Goal: Find specific page/section

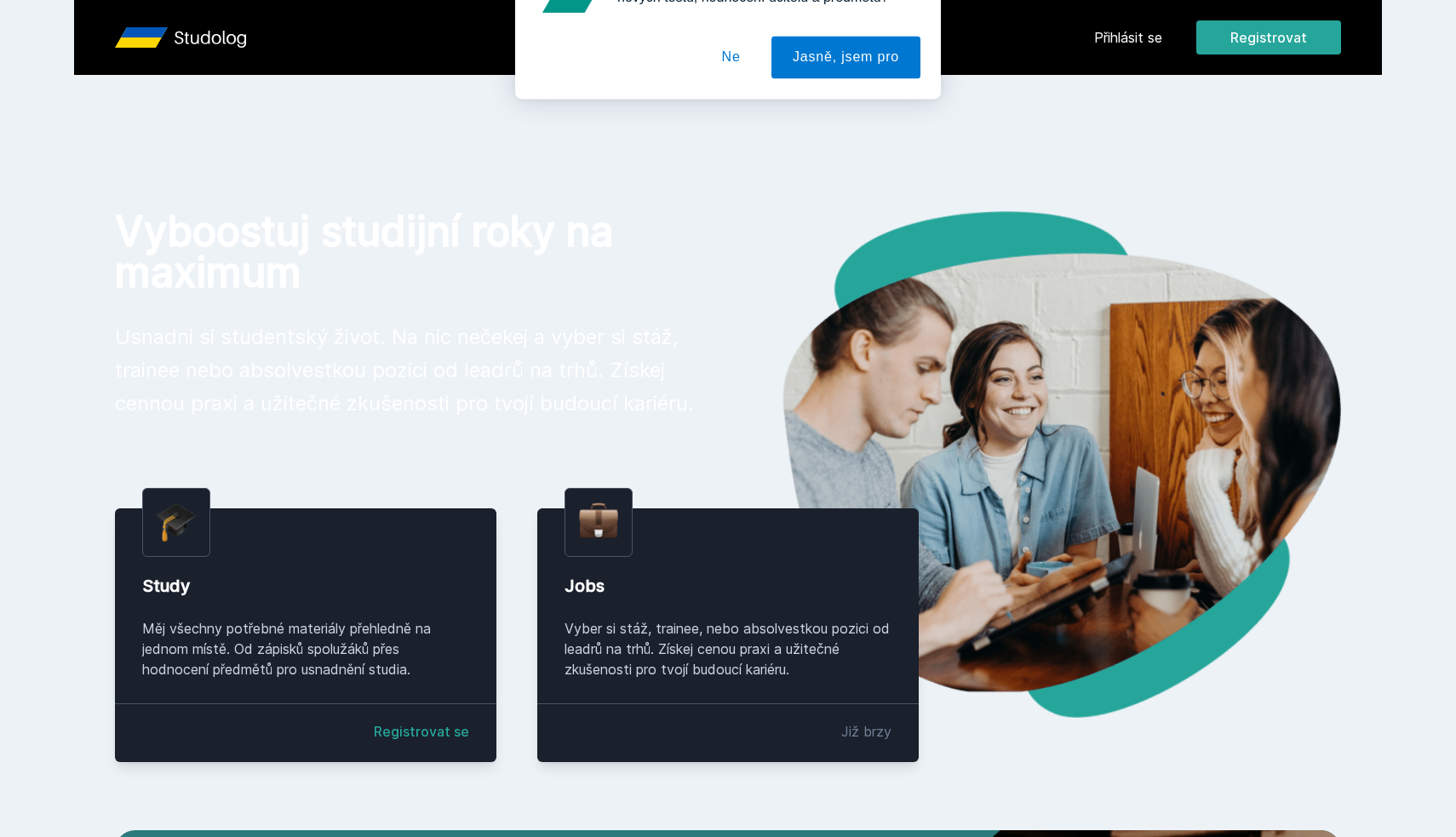
click at [736, 104] on button "Ne" at bounding box center [731, 110] width 61 height 43
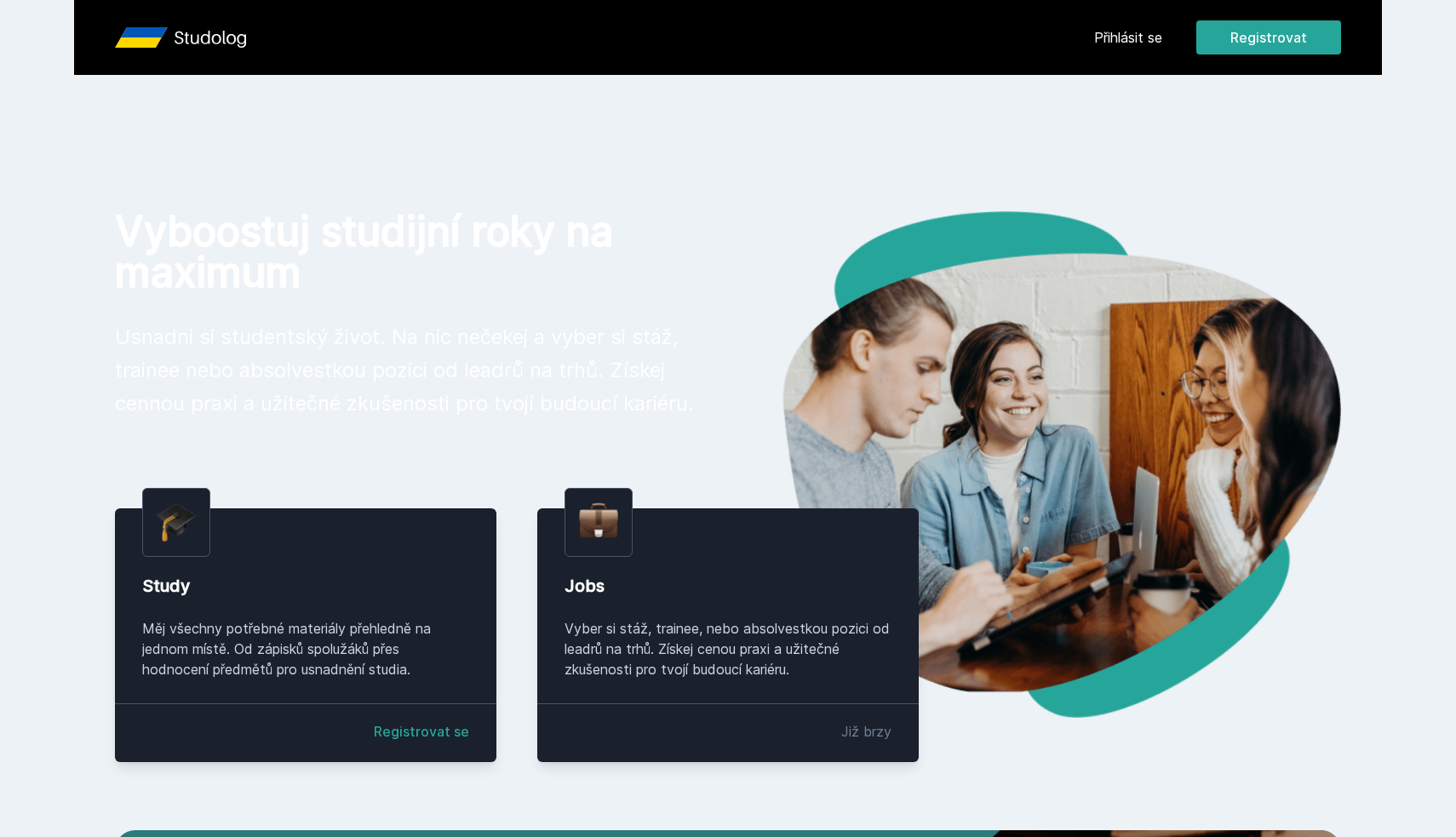
click at [1113, 46] on link "Přihlásit se" at bounding box center [1127, 38] width 68 height 21
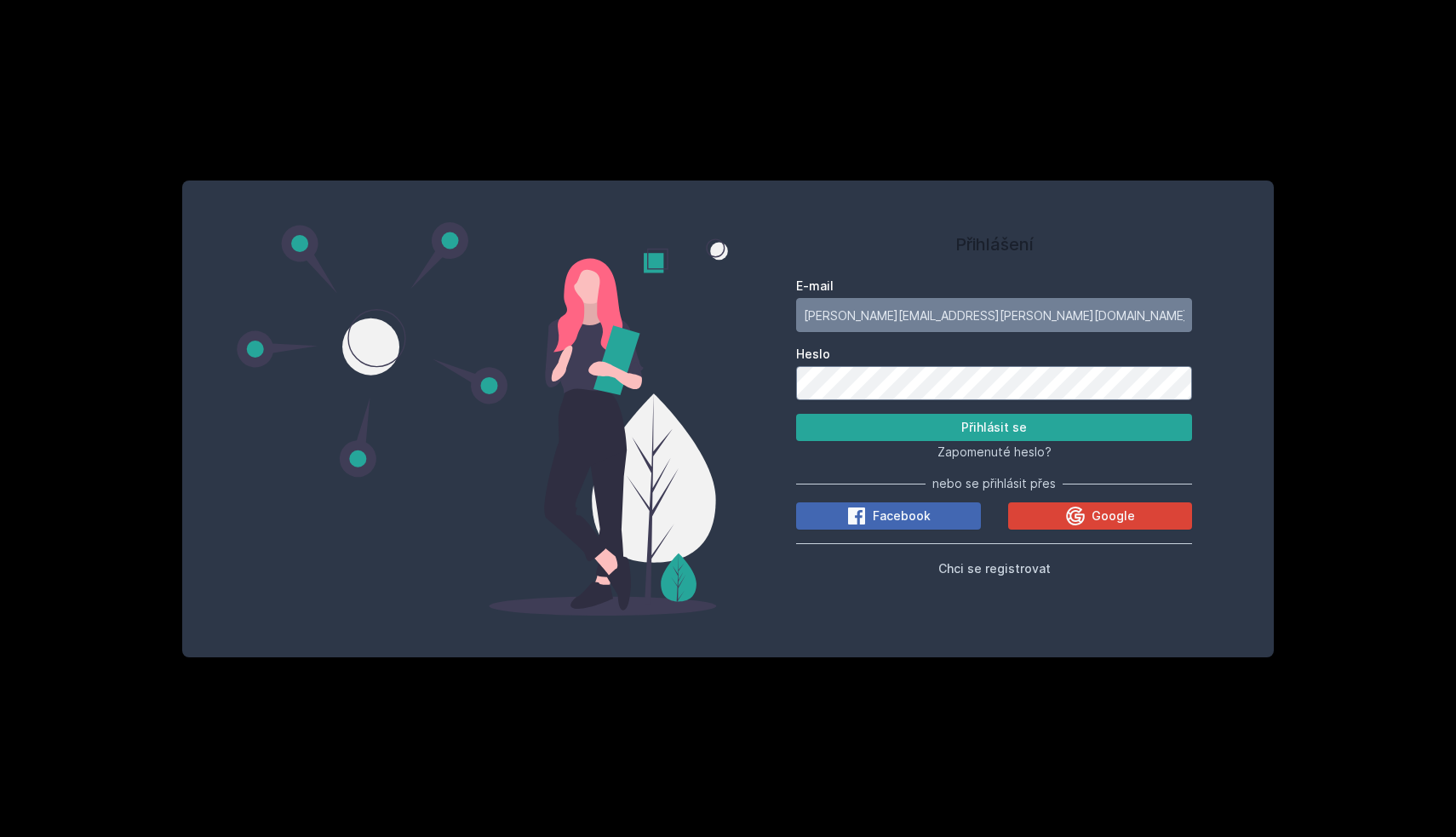
type input "[PERSON_NAME][EMAIL_ADDRESS][PERSON_NAME][DOMAIN_NAME]"
click at [994, 427] on button "Přihlásit se" at bounding box center [994, 427] width 396 height 27
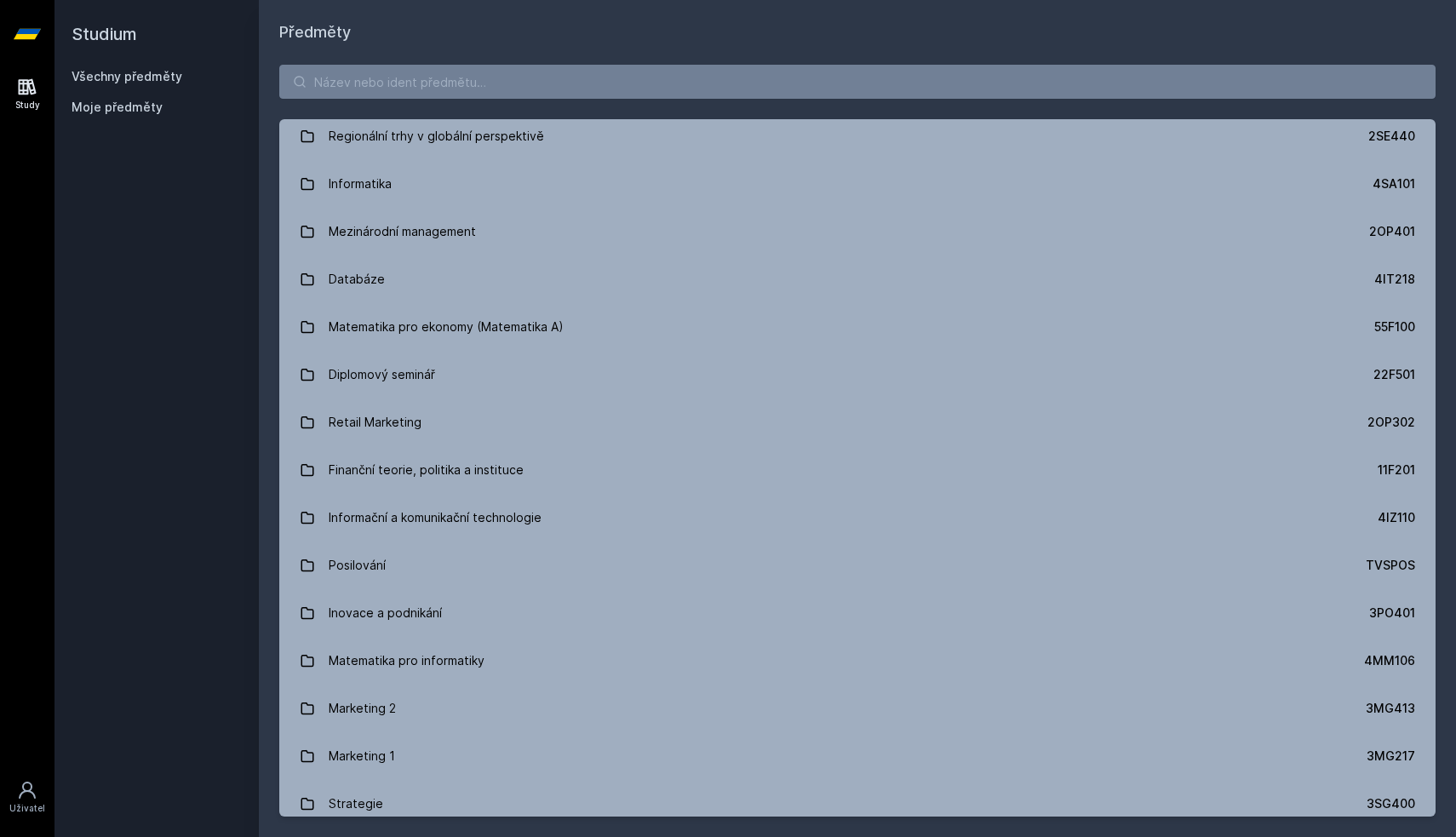
scroll to position [439, 0]
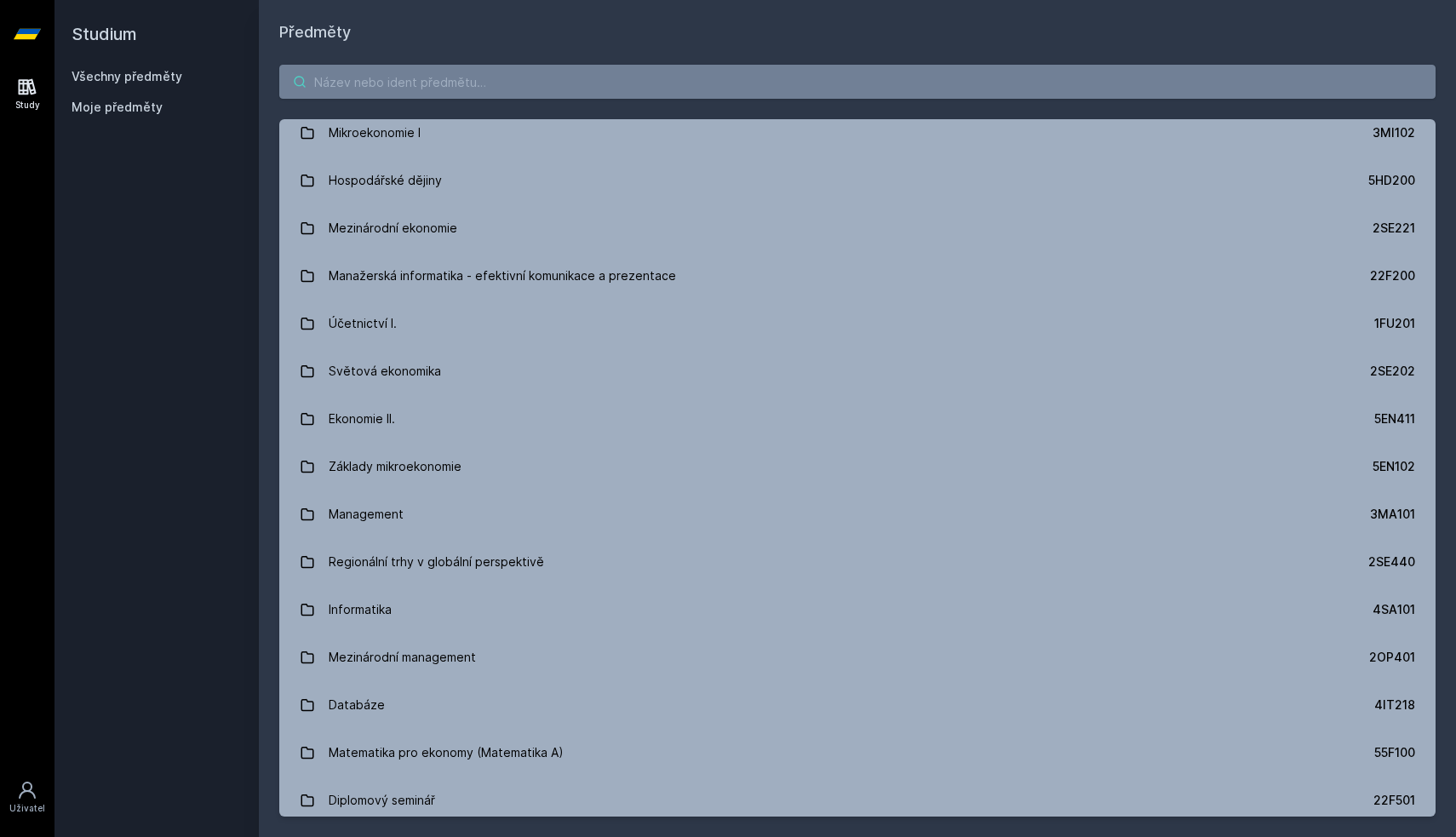
click at [438, 83] on input "search" at bounding box center [858, 81] width 1157 height 34
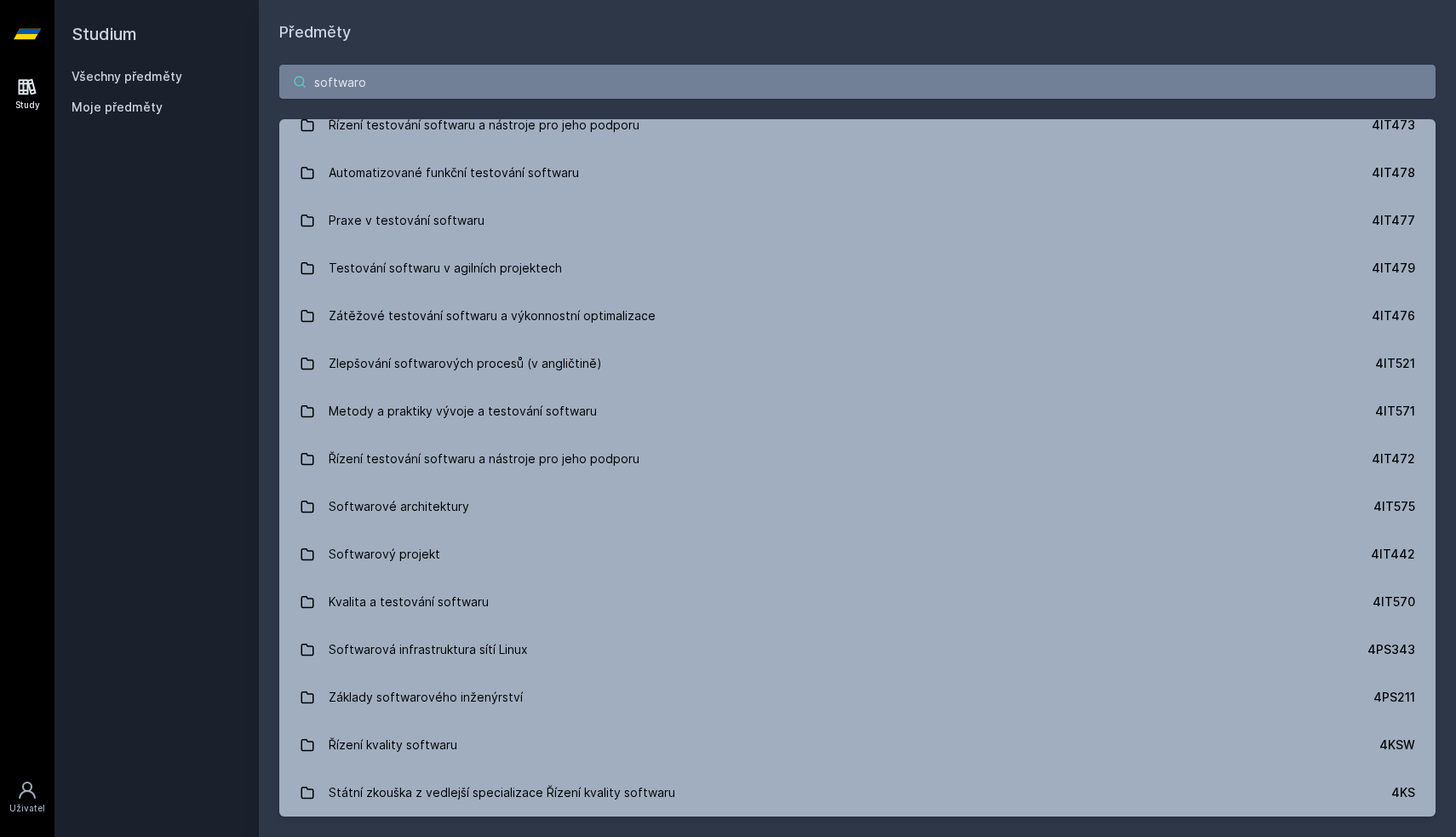
scroll to position [0, 0]
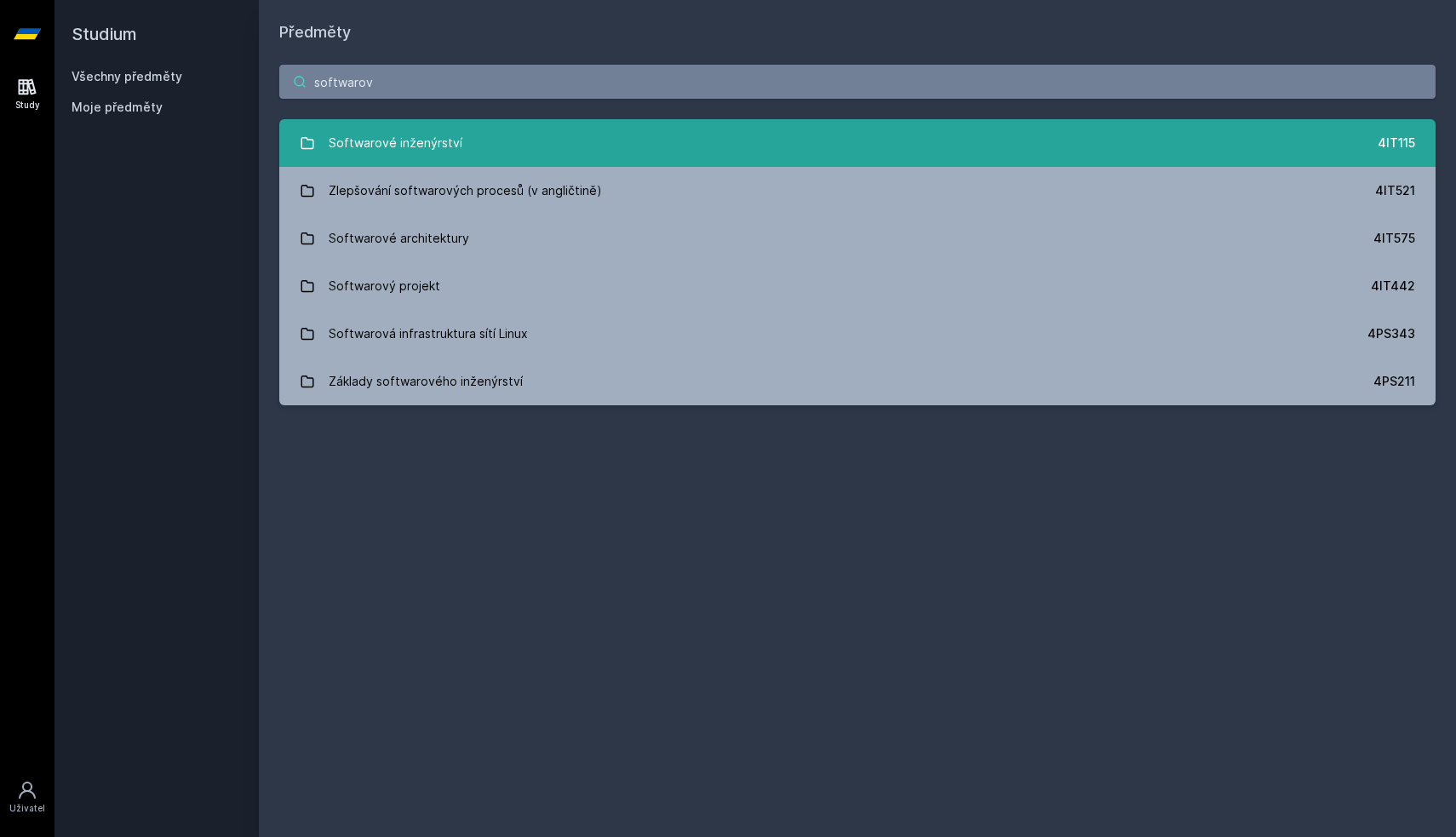
type input "softwarov"
click at [401, 147] on div "Softwarové inženýrství" at bounding box center [396, 143] width 134 height 34
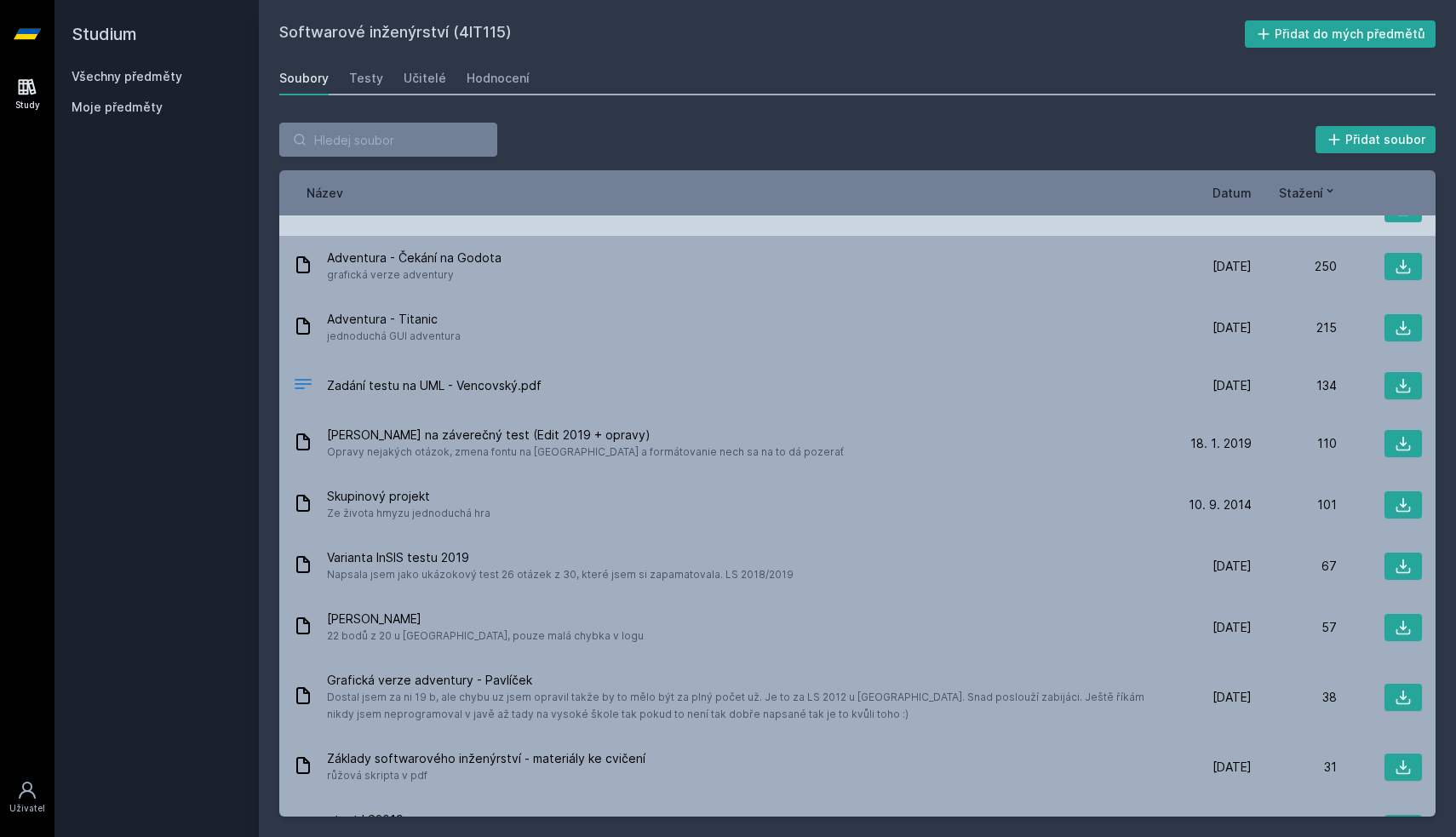
scroll to position [205, 0]
click at [483, 264] on span "Adventura - Čekání na Godota" at bounding box center [414, 257] width 174 height 17
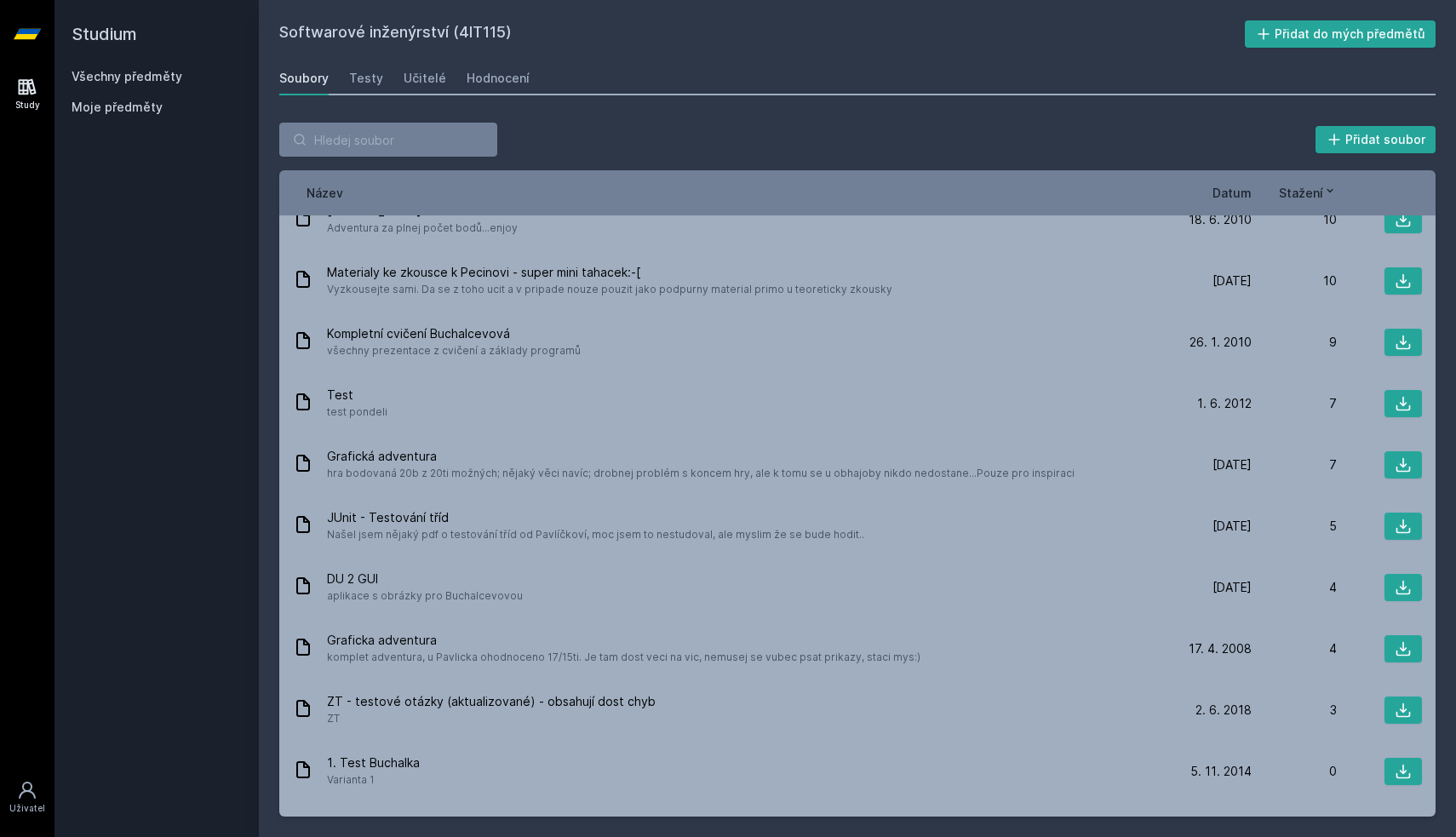
scroll to position [1278, 0]
click at [369, 133] on input "search" at bounding box center [389, 140] width 218 height 34
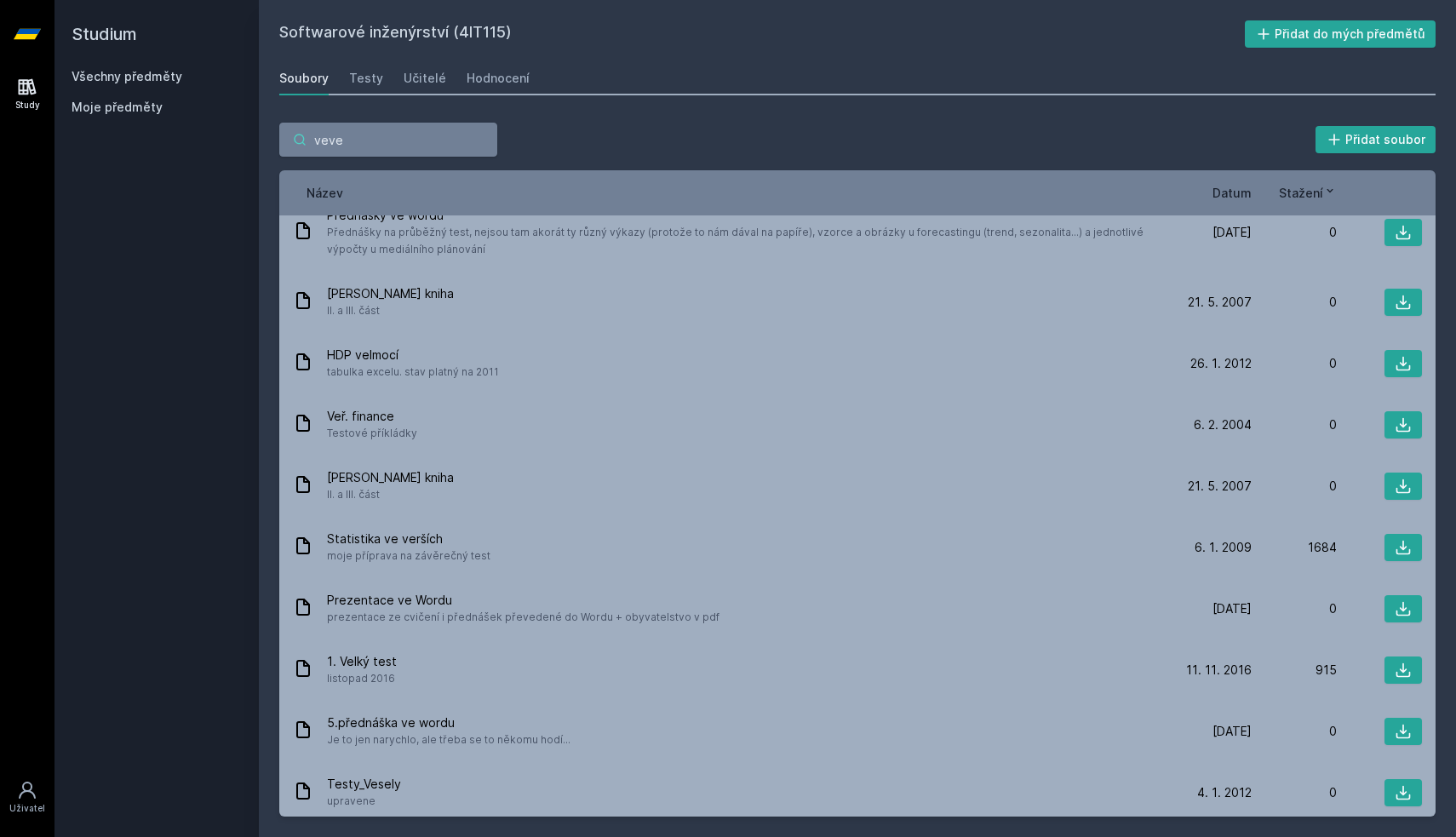
scroll to position [0, 0]
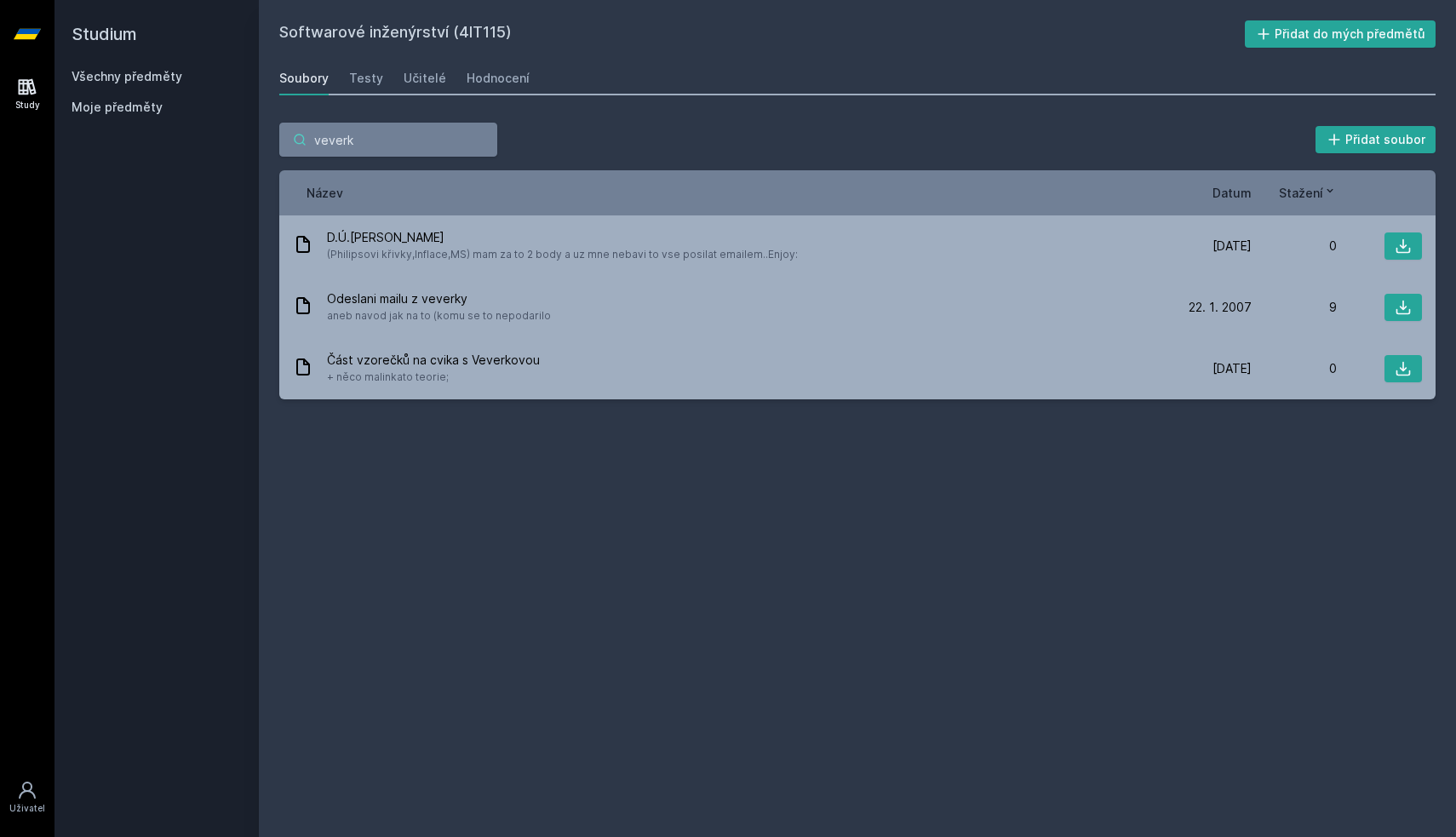
type input "veverka"
